Goal: Task Accomplishment & Management: Manage account settings

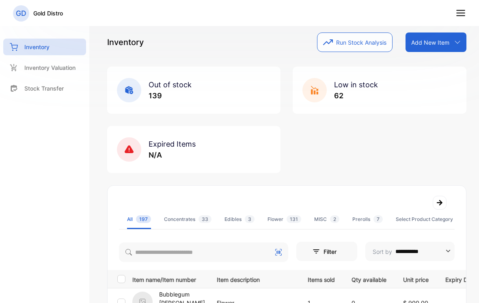
click at [461, 12] on icon at bounding box center [460, 13] width 11 height 11
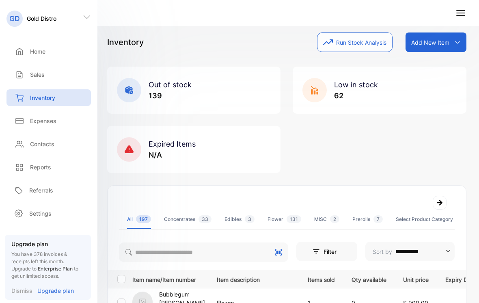
click at [85, 16] on icon at bounding box center [87, 17] width 8 height 8
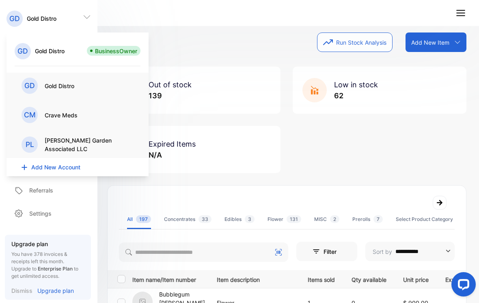
click at [86, 113] on div "CM Crave Meds" at bounding box center [77, 115] width 112 height 16
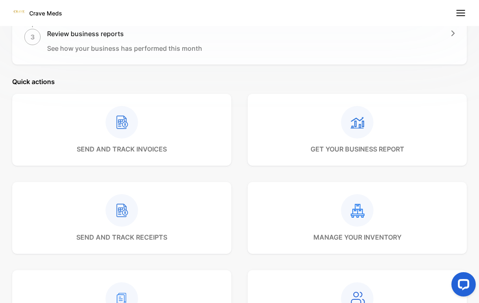
scroll to position [266, 0]
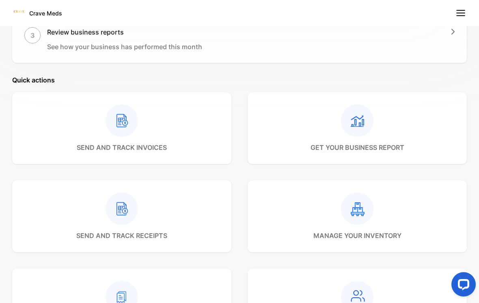
click at [337, 205] on div at bounding box center [357, 208] width 88 height 32
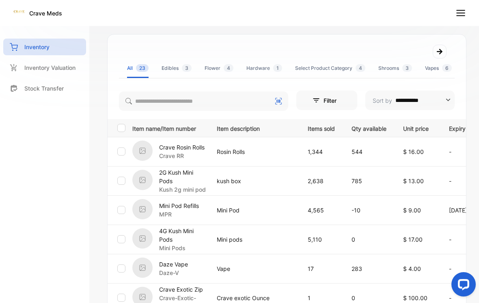
scroll to position [147, 0]
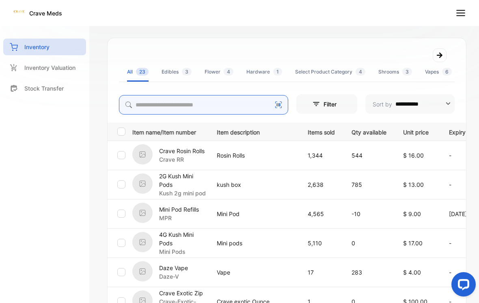
click at [192, 103] on input "search" at bounding box center [203, 104] width 169 height 19
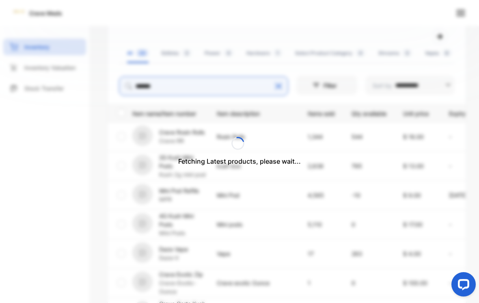
scroll to position [115, 0]
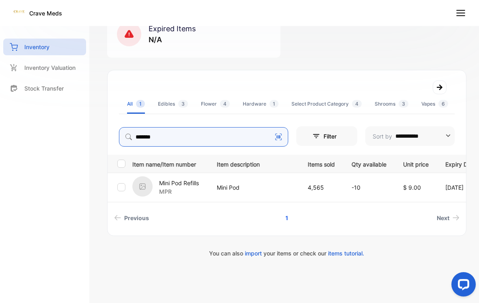
type input "*******"
click at [173, 182] on p "Mini Pod Refills" at bounding box center [179, 182] width 40 height 9
click at [170, 186] on p "Mini Pod Refills" at bounding box center [179, 182] width 40 height 9
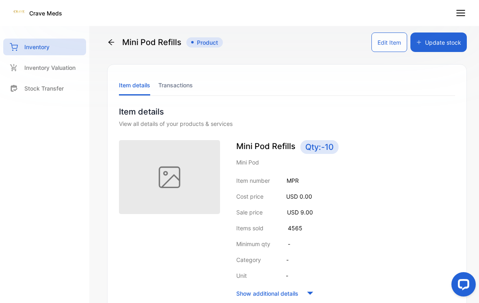
click at [452, 39] on button "Update stock" at bounding box center [438, 41] width 56 height 19
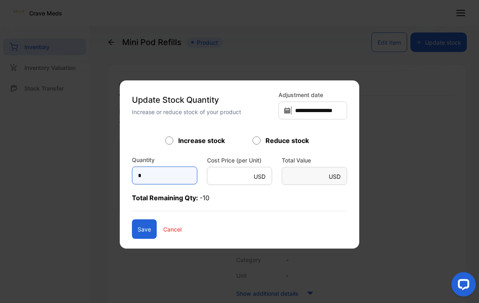
click at [164, 179] on input "*" at bounding box center [164, 175] width 65 height 18
type input "***"
click at [142, 219] on button "Save" at bounding box center [144, 228] width 25 height 19
